Goal: Task Accomplishment & Management: Complete application form

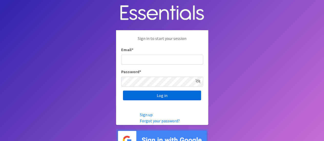
type input "melissa@cnydiaperbank.org"
click at [172, 97] on input "Log in" at bounding box center [162, 96] width 78 height 10
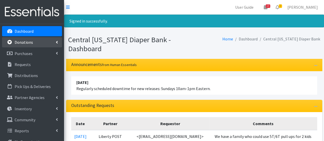
click at [20, 46] on link "Donations" at bounding box center [32, 42] width 60 height 10
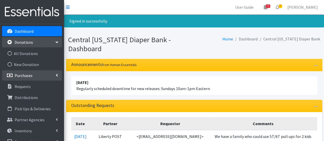
click at [24, 73] on link "Purchases" at bounding box center [32, 75] width 60 height 10
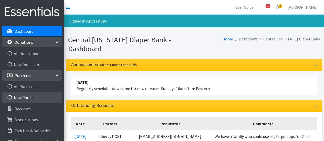
click at [29, 96] on link "New Purchase" at bounding box center [32, 98] width 60 height 10
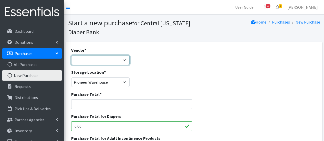
click at [118, 60] on select "Amazon BJ's Wholesale Club Cuties/NDBN Good360 JSL Partners Inc. [PERSON_NAME] …" at bounding box center [100, 60] width 59 height 10
select select "344"
click at [71, 55] on select "Amazon BJ's Wholesale Club Cuties/NDBN Good360 JSL Partners Inc. Kimberly Clark…" at bounding box center [100, 60] width 59 height 10
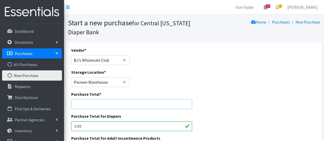
click at [122, 104] on input "Purchase Total *" at bounding box center [131, 104] width 121 height 10
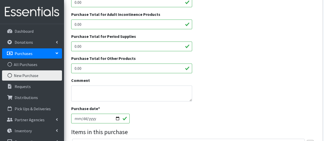
scroll to position [127, 0]
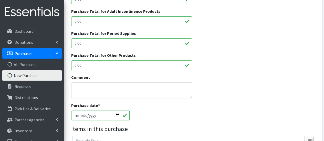
type input "88.98"
click at [180, 92] on textarea "Comment" at bounding box center [131, 91] width 121 height 16
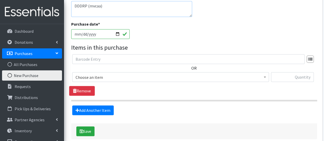
scroll to position [210, 0]
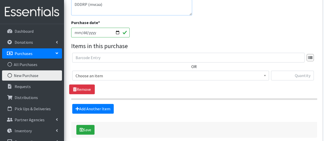
type textarea "DDDRP (mvcaa)"
click at [219, 75] on span "Choose an item" at bounding box center [171, 75] width 190 height 7
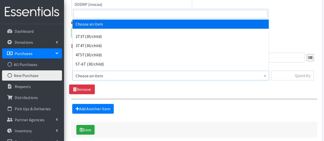
click at [200, 15] on input "search" at bounding box center [171, 14] width 194 height 9
type input "6"
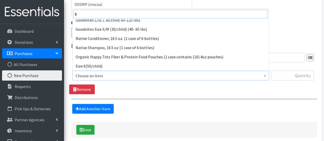
scroll to position [32, 0]
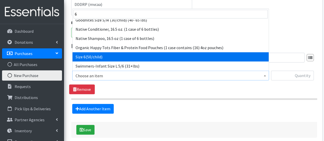
select select "966"
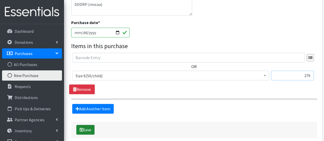
type input "276"
click at [87, 130] on button "Save" at bounding box center [85, 130] width 18 height 10
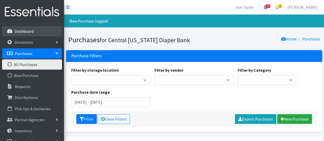
click at [36, 30] on link "Dashboard" at bounding box center [32, 31] width 60 height 10
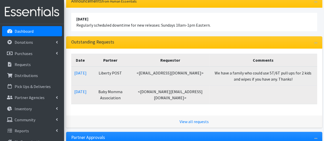
scroll to position [51, 0]
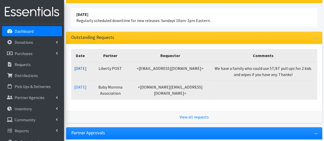
click at [87, 68] on link "[DATE]" at bounding box center [80, 68] width 12 height 5
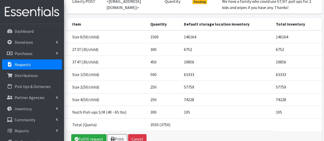
scroll to position [77, 0]
